Goal: Task Accomplishment & Management: Manage account settings

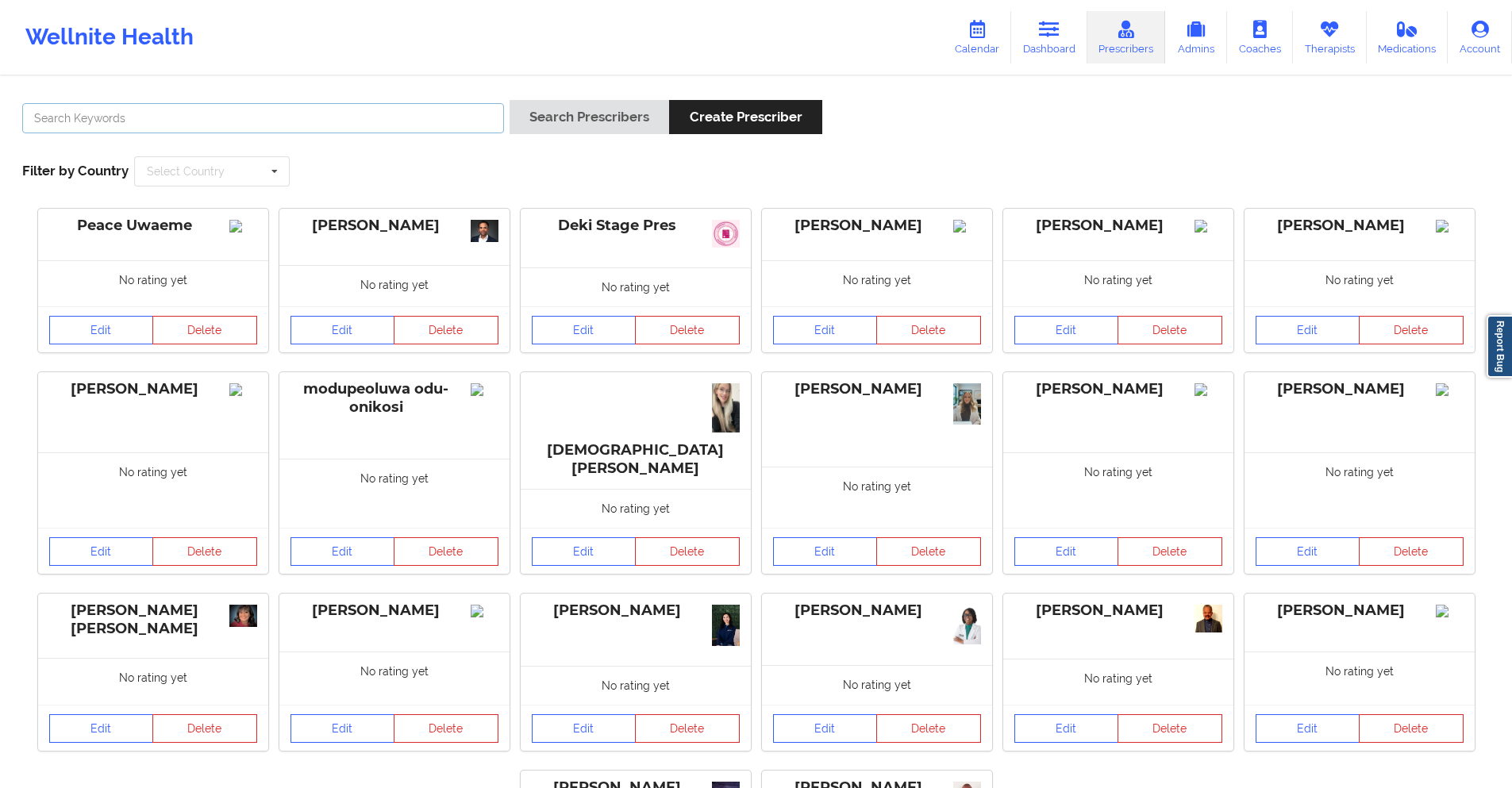
click at [426, 114] on input "text" at bounding box center [263, 118] width 482 height 30
paste input "[PERSON_NAME]"
type input "[PERSON_NAME]"
click at [1328, 28] on icon at bounding box center [1329, 29] width 21 height 17
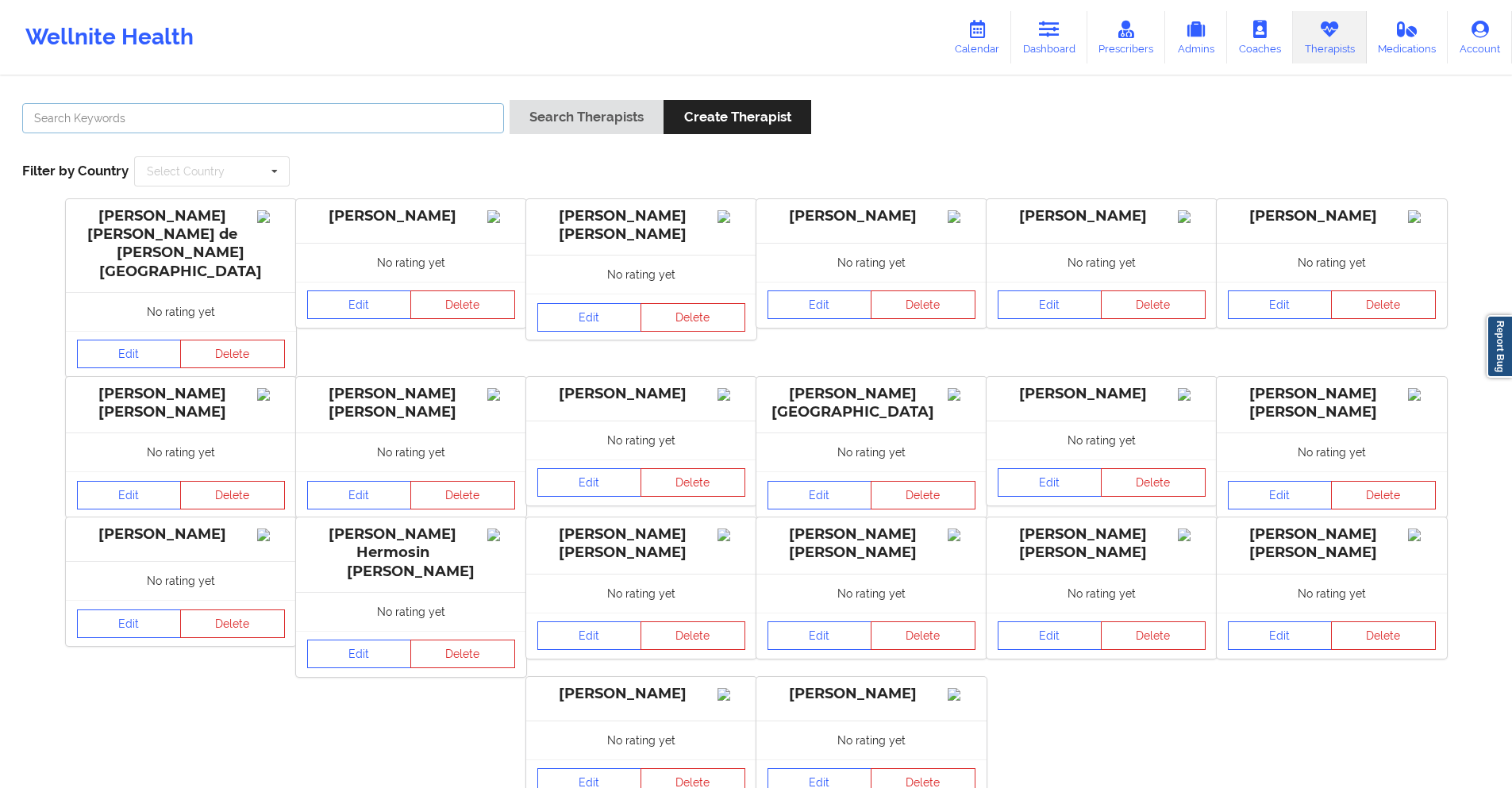
click at [405, 122] on input "text" at bounding box center [263, 118] width 482 height 30
paste input "[PERSON_NAME]"
type input "[PERSON_NAME]"
click at [596, 110] on button "Search Therapists" at bounding box center [586, 117] width 154 height 34
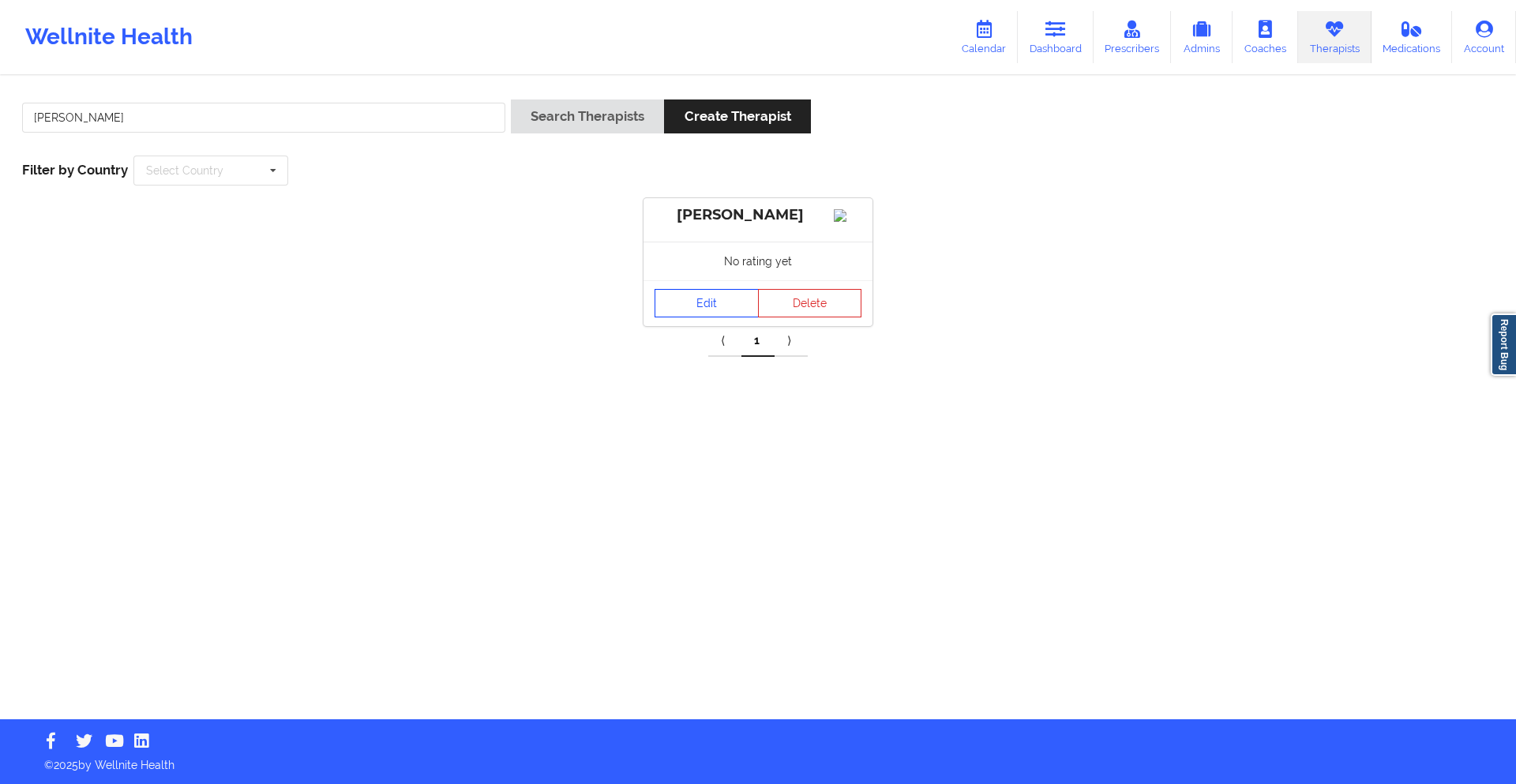
click at [703, 313] on link "Edit" at bounding box center [707, 303] width 104 height 28
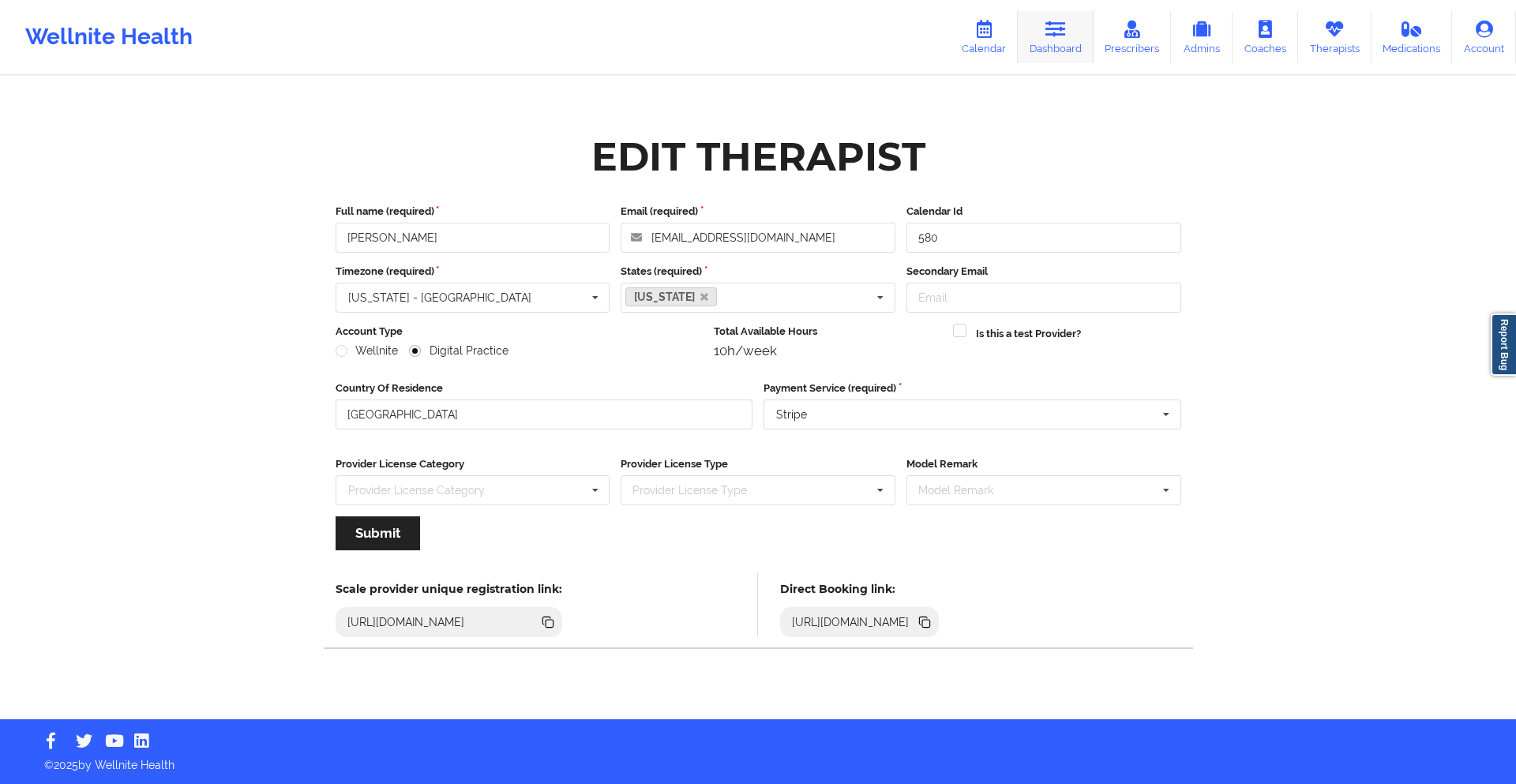
click at [1056, 38] on icon at bounding box center [1056, 29] width 21 height 17
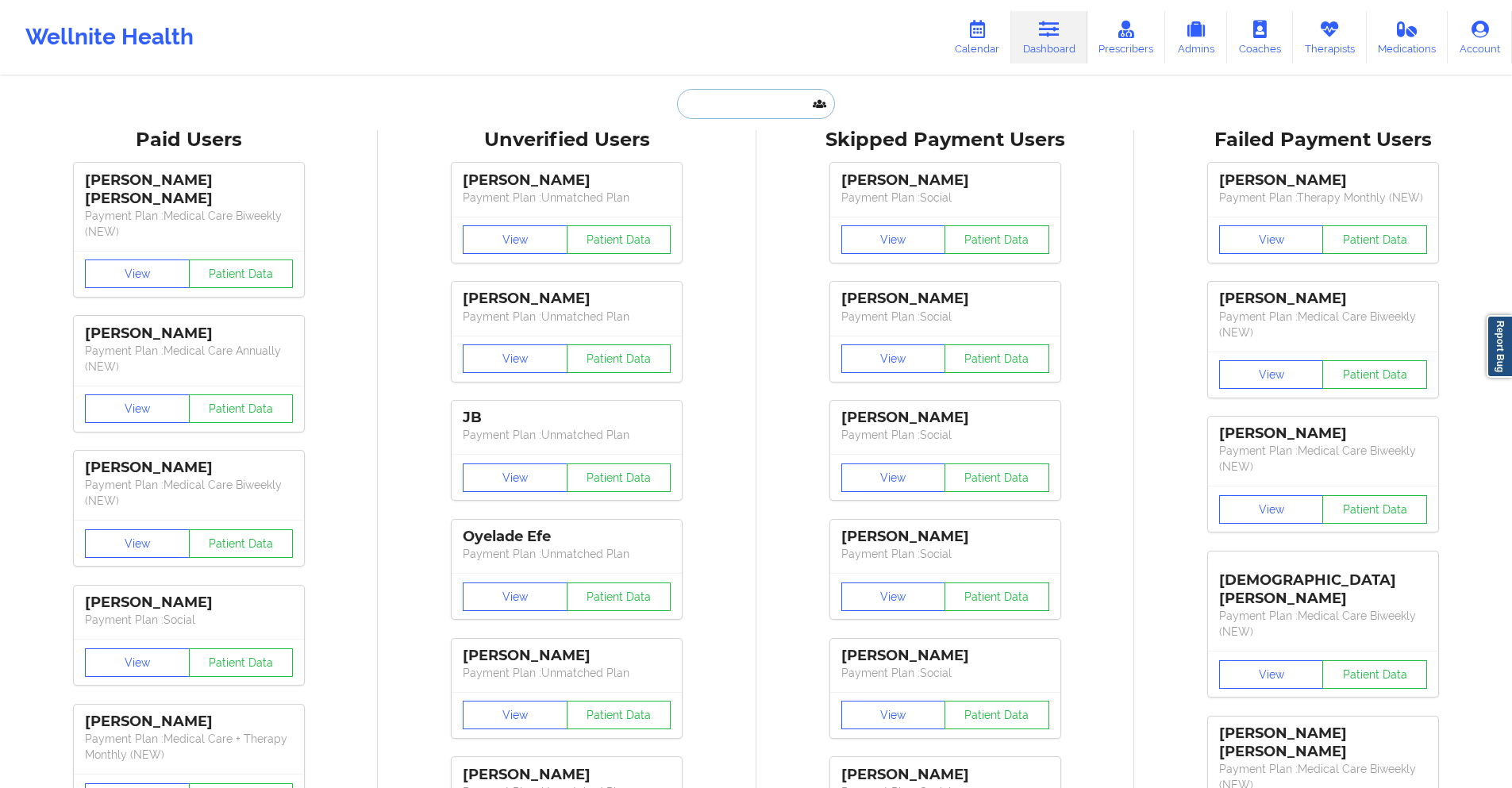
click at [781, 98] on input "text" at bounding box center [755, 103] width 157 height 30
paste input "[EMAIL_ADDRESS][DOMAIN_NAME]"
type input "[EMAIL_ADDRESS][DOMAIN_NAME]"
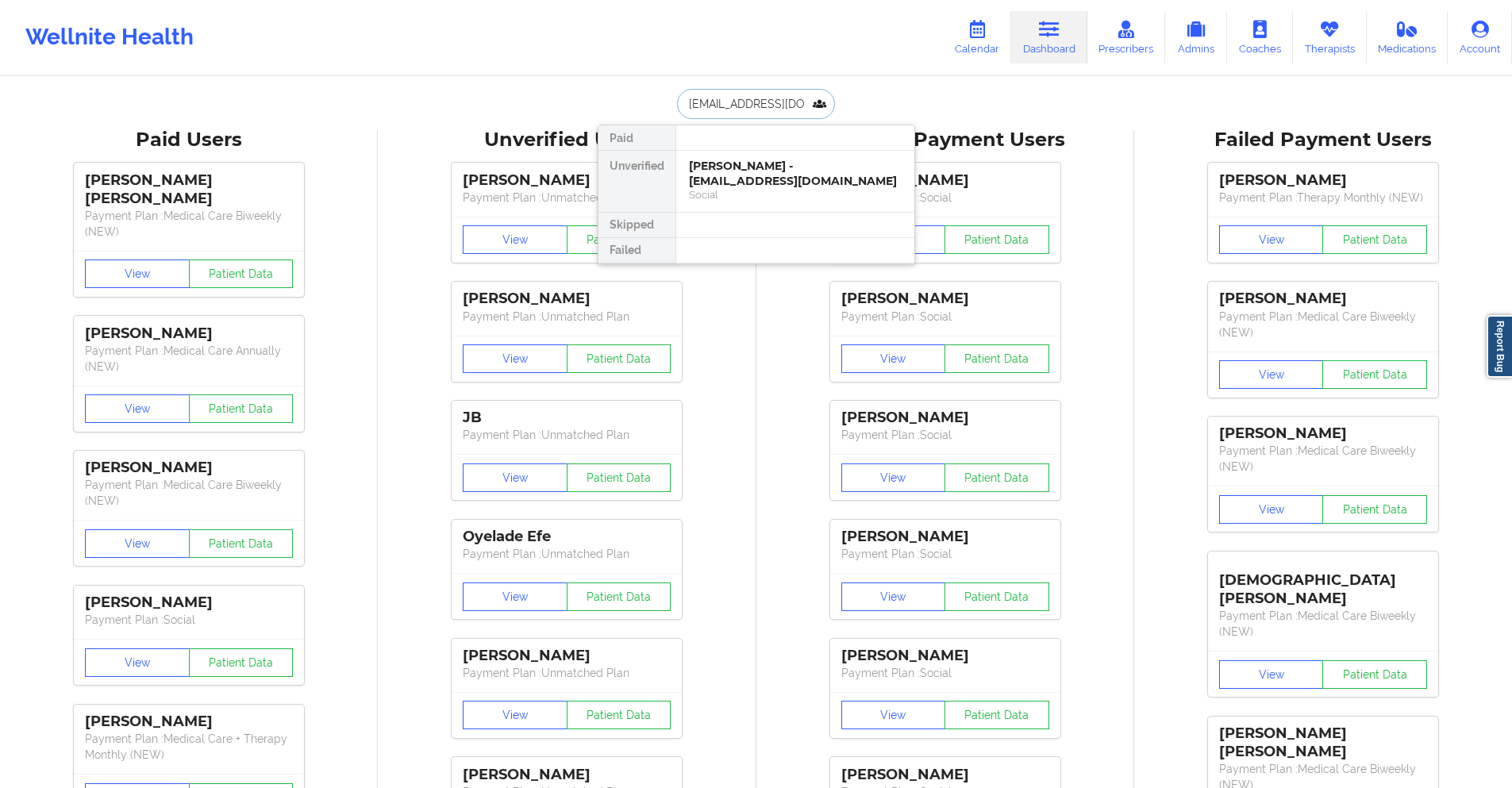
scroll to position [0, 44]
click at [748, 175] on div "[PERSON_NAME] - [EMAIL_ADDRESS][DOMAIN_NAME]" at bounding box center [795, 174] width 212 height 29
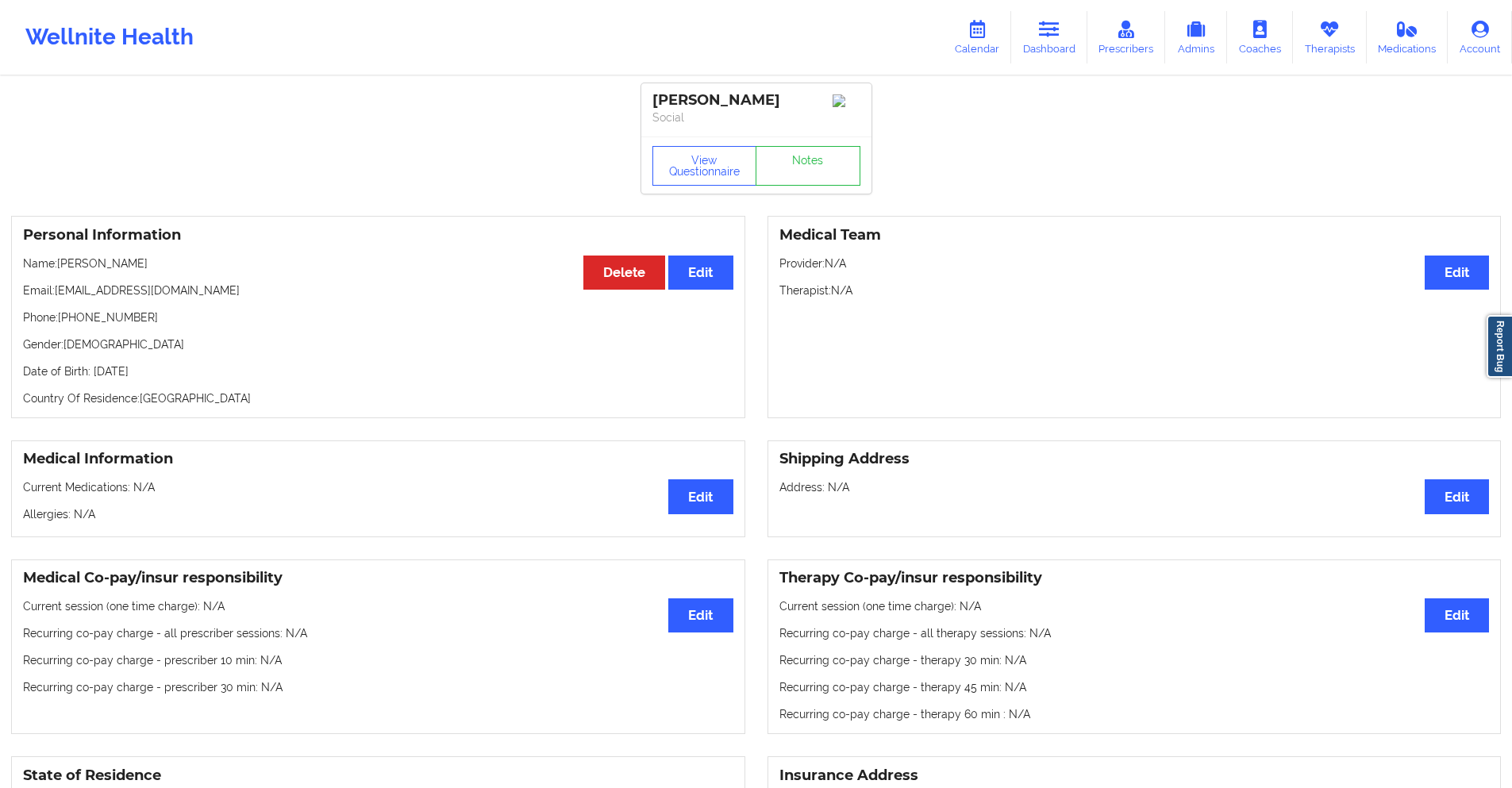
drag, startPoint x: 128, startPoint y: 269, endPoint x: 89, endPoint y: 265, distance: 39.2
click at [89, 265] on p "Name: [PERSON_NAME]" at bounding box center [378, 263] width 710 height 15
copy p "[PERSON_NAME]"
